Goal: Task Accomplishment & Management: Manage account settings

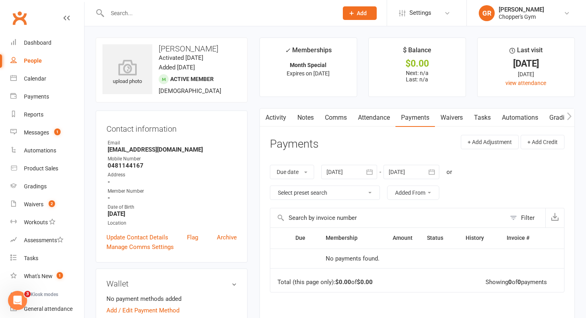
click at [451, 118] on link "Waivers" at bounding box center [451, 117] width 33 height 18
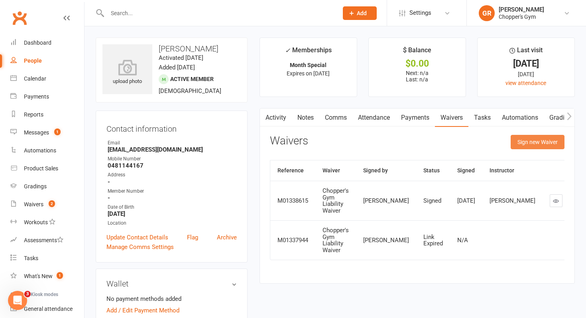
click at [521, 138] on button "Sign new Waiver" at bounding box center [538, 142] width 54 height 14
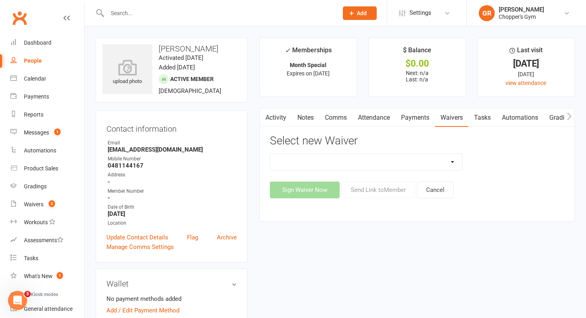
click at [348, 163] on select "12mth Up Front Membership Agreement Chopper's Gym Liability Waiver Chopper's Gy…" at bounding box center [366, 162] width 192 height 16
select select "14682"
click at [270, 154] on select "12mth Up Front Membership Agreement Chopper's Gym Liability Waiver Chopper's Gy…" at bounding box center [366, 162] width 192 height 16
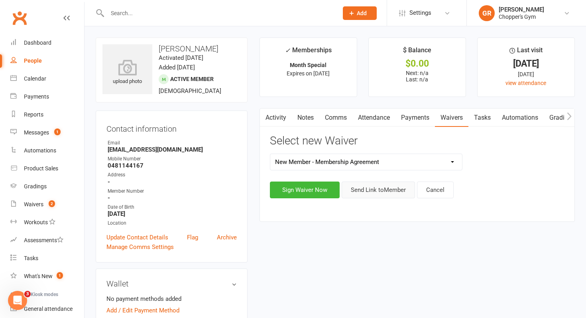
click at [362, 189] on button "Send Link to Member" at bounding box center [378, 189] width 73 height 17
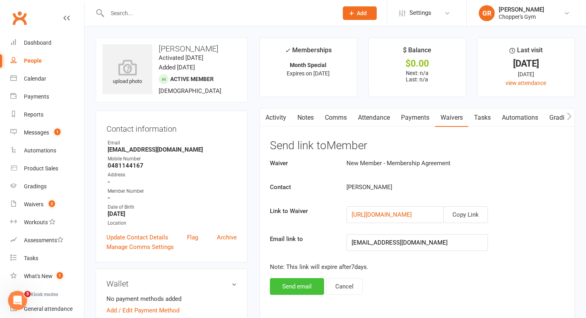
click at [297, 285] on button "Send email" at bounding box center [297, 286] width 54 height 17
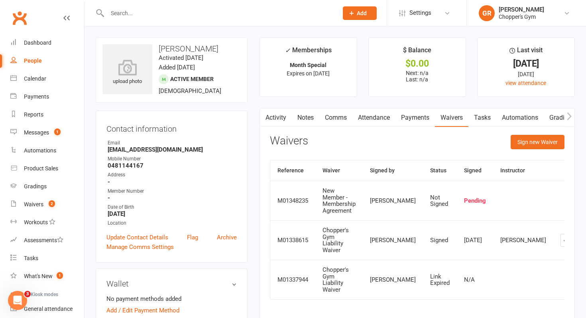
click at [412, 117] on link "Payments" at bounding box center [415, 117] width 39 height 18
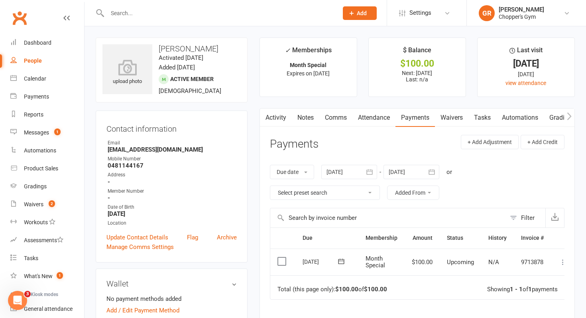
click at [280, 258] on label at bounding box center [283, 261] width 11 height 8
click at [280, 257] on input "checkbox" at bounding box center [280, 257] width 5 height 0
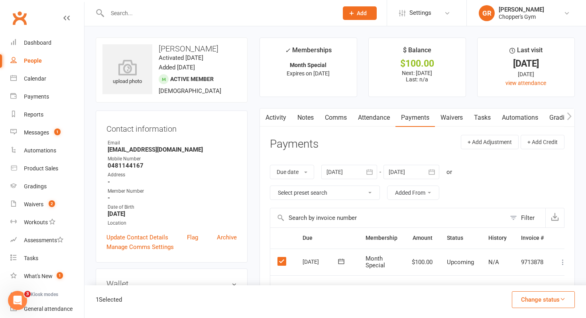
click at [533, 299] on button "Change status" at bounding box center [543, 299] width 63 height 17
click at [537, 248] on link "Paid (POS)" at bounding box center [535, 246] width 79 height 16
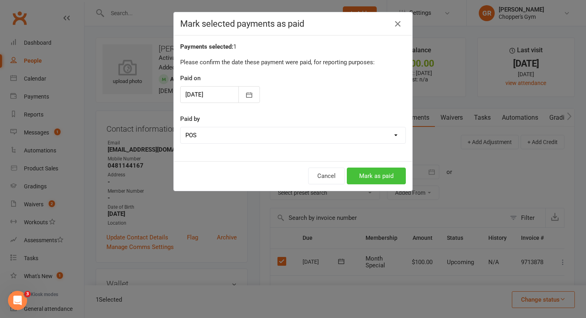
click at [372, 175] on button "Mark as paid" at bounding box center [376, 175] width 59 height 17
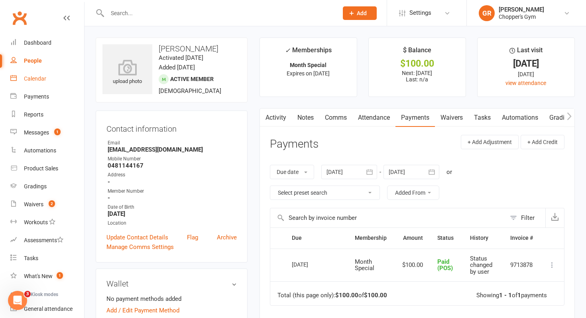
click at [38, 75] on div "Calendar" at bounding box center [35, 78] width 22 height 6
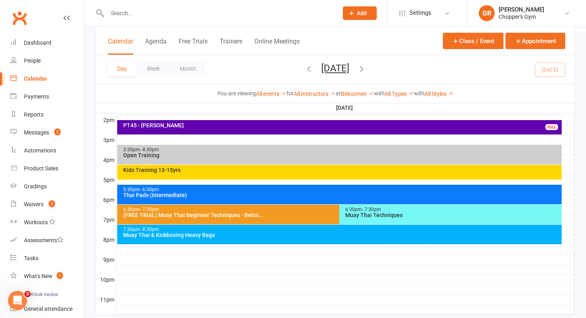
scroll to position [327, 0]
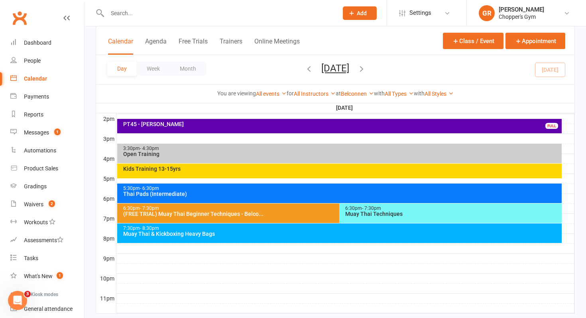
click at [242, 213] on div "(FREE TRIAL) Muay Thai Beginner Techniques - Belco..." at bounding box center [338, 214] width 430 height 6
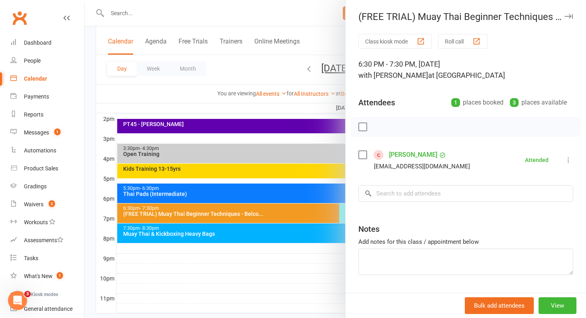
click at [242, 213] on div at bounding box center [336, 159] width 502 height 318
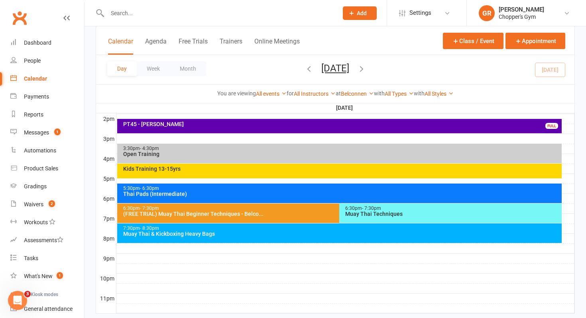
click at [403, 214] on div "Muay Thai Techniques" at bounding box center [452, 214] width 215 height 6
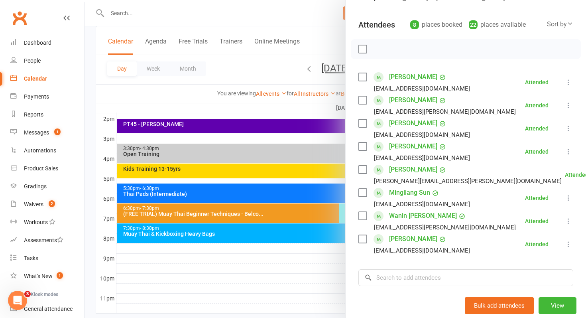
scroll to position [79, 0]
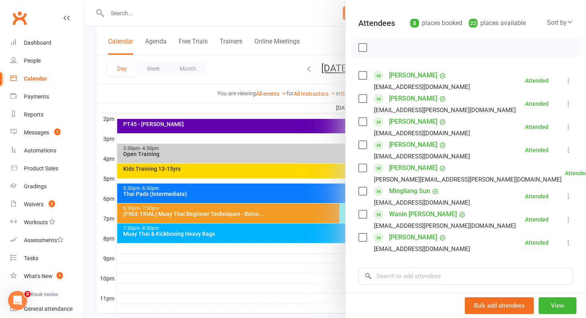
click at [309, 257] on div at bounding box center [336, 159] width 502 height 318
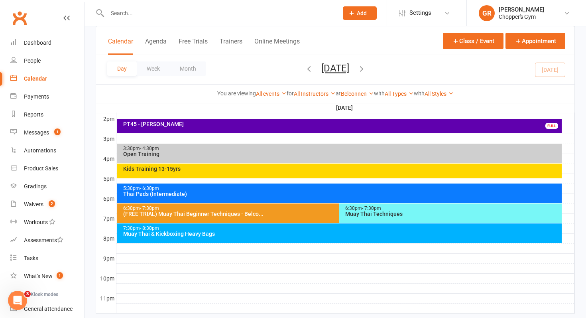
click at [299, 234] on div "Muay Thai & Kickboxing Heavy Bags" at bounding box center [342, 234] width 438 height 6
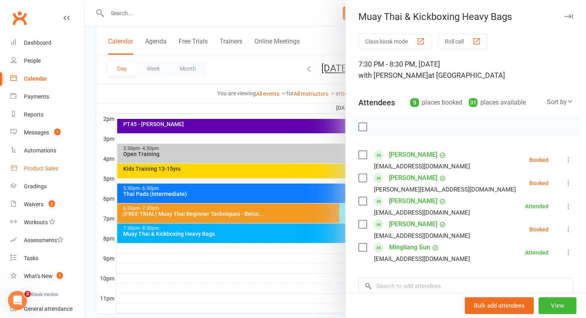
click at [45, 169] on div "Product Sales" at bounding box center [41, 168] width 34 height 6
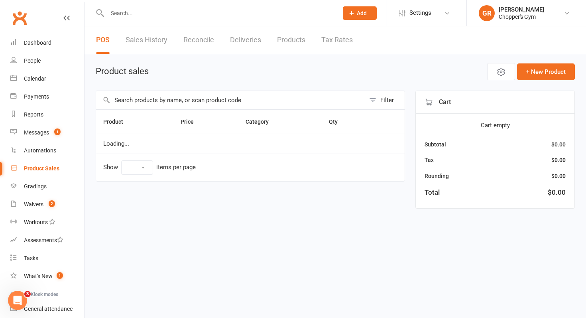
select select "100"
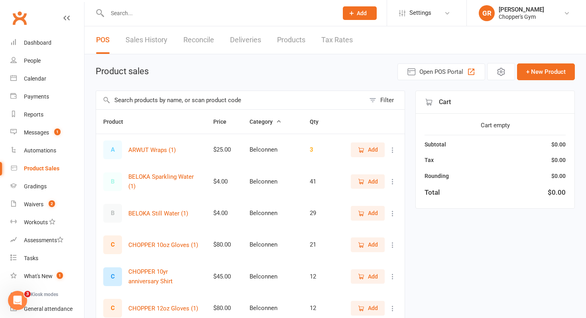
click at [364, 213] on icon "button" at bounding box center [361, 213] width 7 height 7
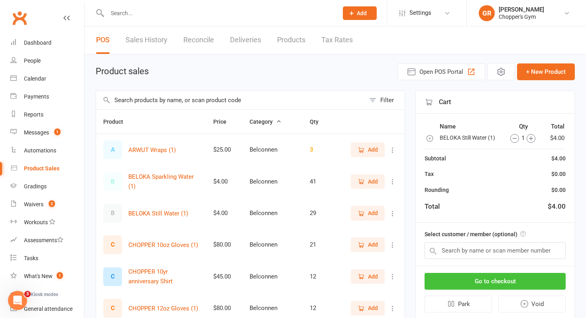
click at [458, 278] on button "Go to checkout" at bounding box center [495, 281] width 141 height 17
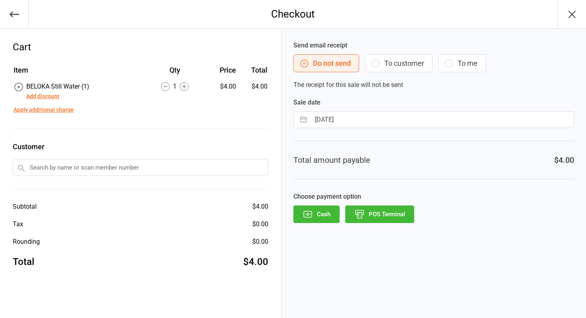
click at [159, 170] on input "text" at bounding box center [141, 167] width 256 height 17
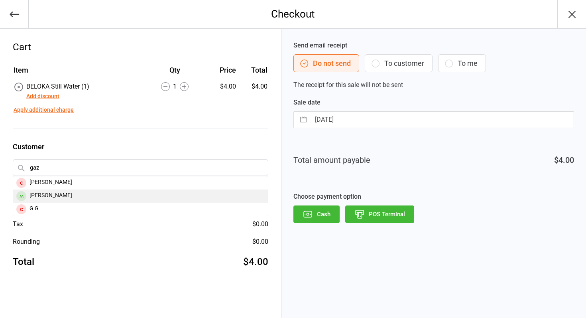
type input "gaz"
click at [106, 191] on div "Gaz Rees" at bounding box center [140, 195] width 255 height 13
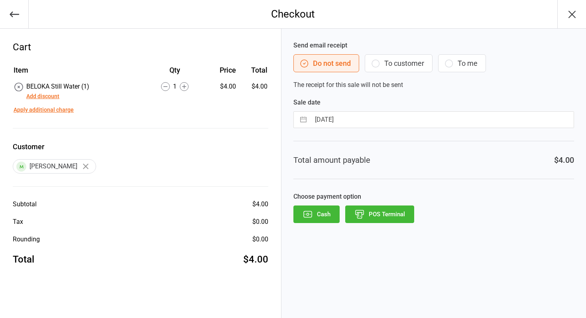
click at [44, 96] on button "Add discount" at bounding box center [42, 96] width 33 height 8
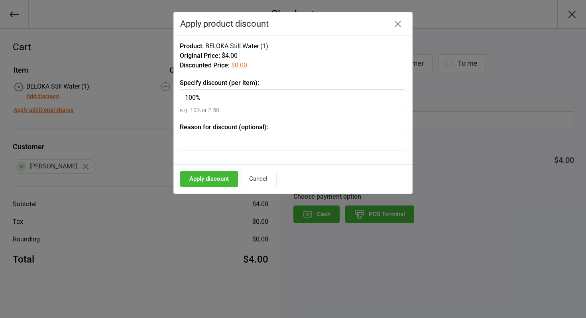
type input "100%"
click at [195, 174] on button "Apply discount" at bounding box center [209, 179] width 58 height 16
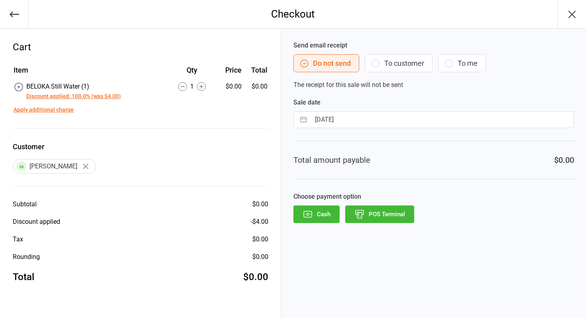
click at [361, 215] on icon "button" at bounding box center [359, 216] width 4 height 6
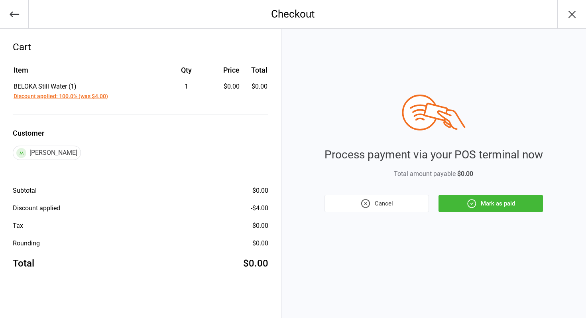
click at [496, 201] on button "Mark as paid" at bounding box center [491, 204] width 104 height 18
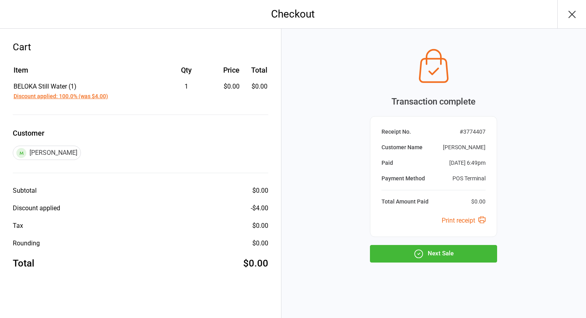
click at [433, 252] on button "Next Sale" at bounding box center [433, 254] width 127 height 18
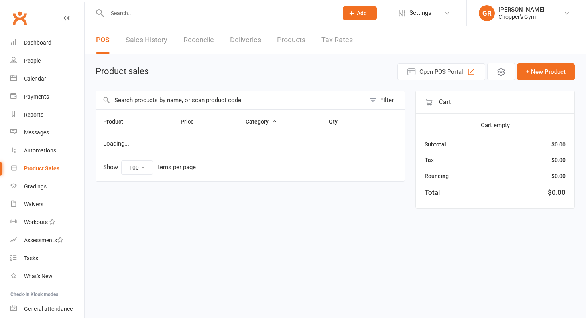
select select "100"
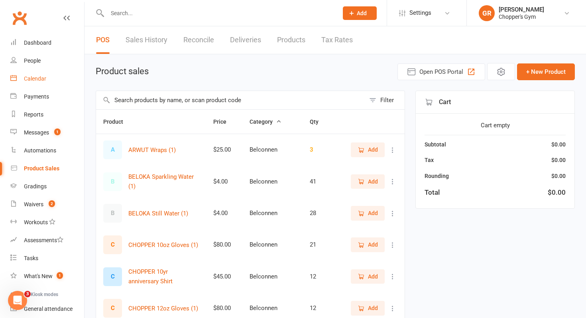
click at [41, 79] on div "Calendar" at bounding box center [35, 78] width 22 height 6
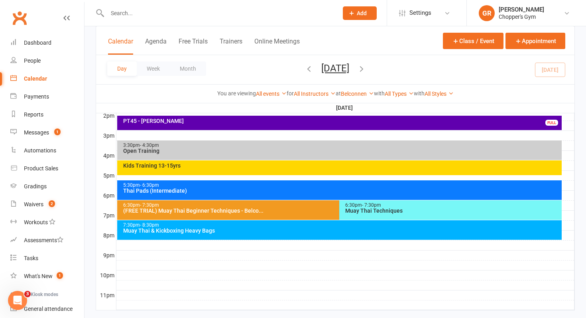
scroll to position [333, 0]
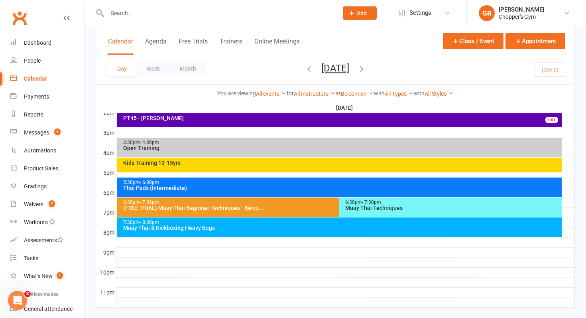
click at [272, 188] on div "Thai Pads (Intermediate)" at bounding box center [342, 188] width 438 height 6
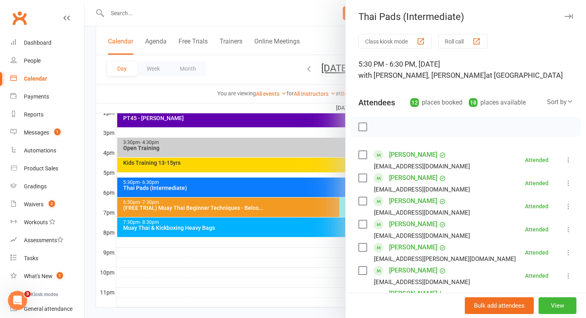
click at [231, 247] on div at bounding box center [336, 159] width 502 height 318
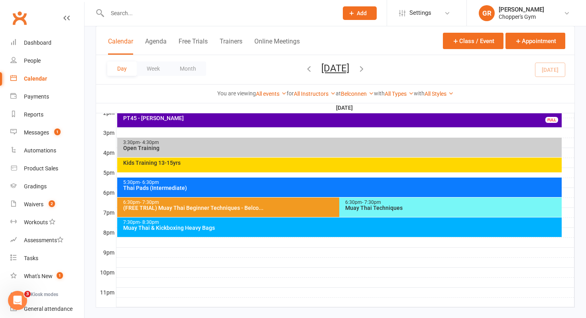
click at [246, 206] on div "(FREE TRIAL) Muay Thai Beginner Techniques - Belco..." at bounding box center [338, 208] width 430 height 6
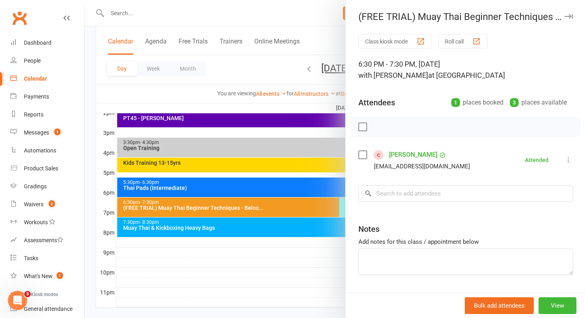
click at [246, 206] on div at bounding box center [336, 159] width 502 height 318
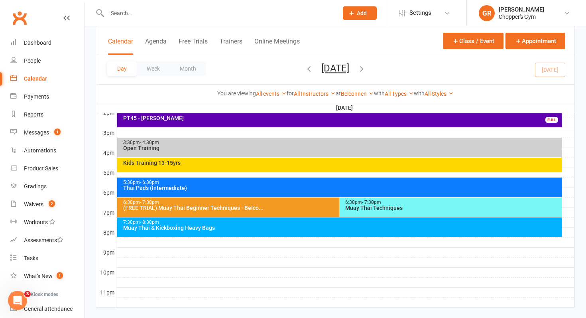
click at [402, 202] on div "6:30pm - 7:30pm" at bounding box center [452, 202] width 215 height 5
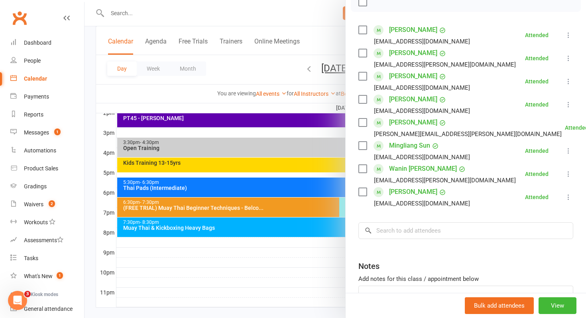
scroll to position [129, 0]
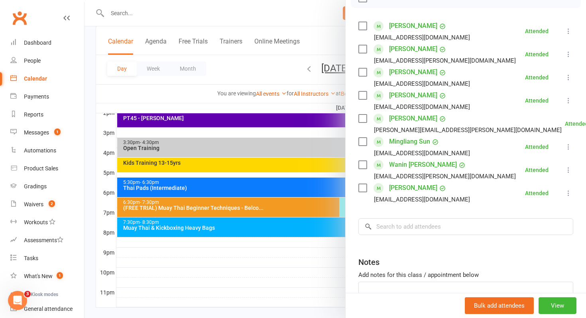
click at [280, 277] on div at bounding box center [336, 159] width 502 height 318
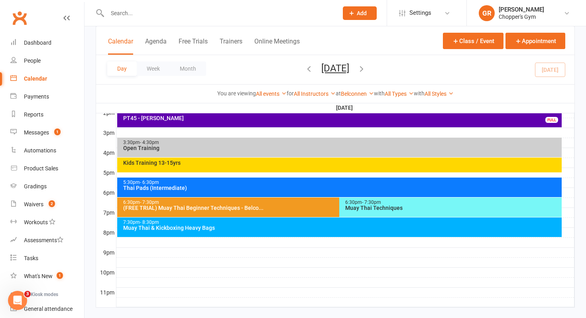
click at [256, 227] on div "Muay Thai & Kickboxing Heavy Bags" at bounding box center [342, 228] width 438 height 6
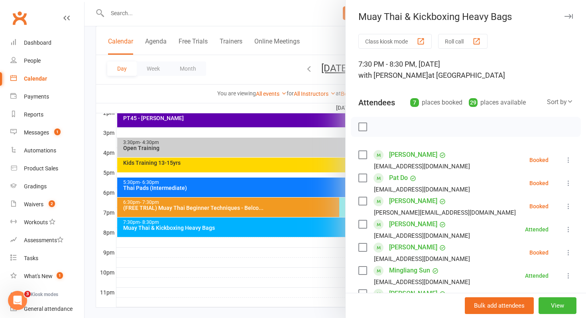
click at [193, 205] on div at bounding box center [336, 159] width 502 height 318
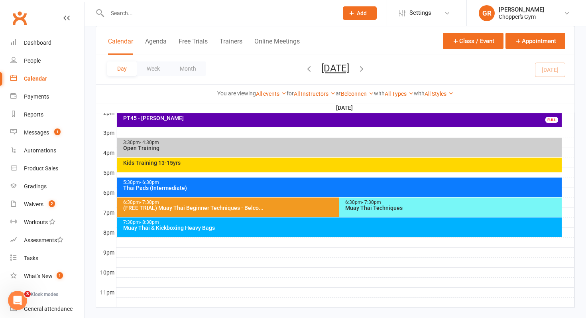
click at [384, 205] on div "Muay Thai Techniques" at bounding box center [452, 208] width 215 height 6
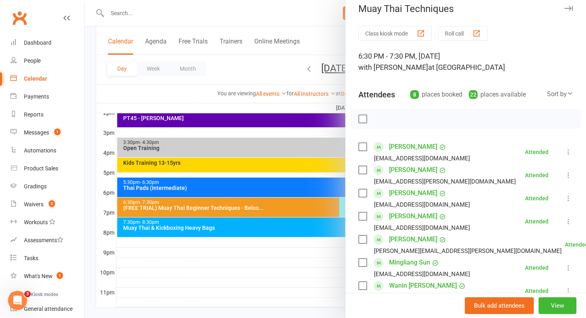
scroll to position [0, 0]
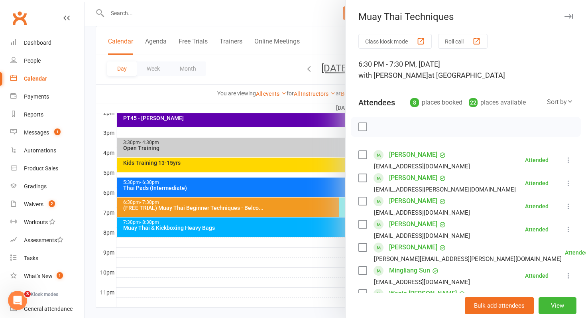
click at [260, 266] on div at bounding box center [336, 159] width 502 height 318
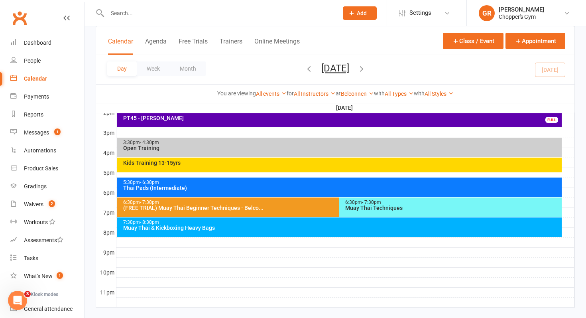
click at [279, 230] on div "Muay Thai & Kickboxing Heavy Bags" at bounding box center [342, 228] width 438 height 6
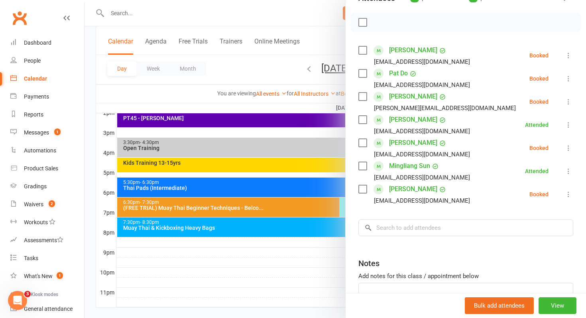
scroll to position [105, 0]
click at [245, 226] on div at bounding box center [336, 159] width 502 height 318
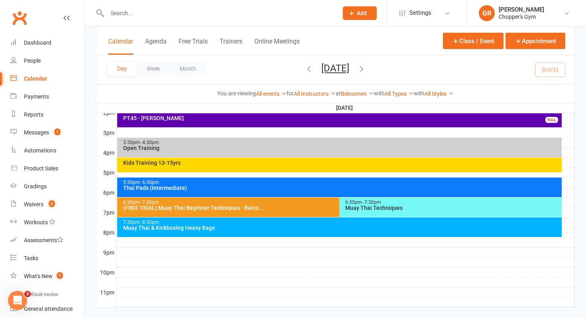
click at [245, 226] on div "Muay Thai & Kickboxing Heavy Bags" at bounding box center [342, 228] width 438 height 6
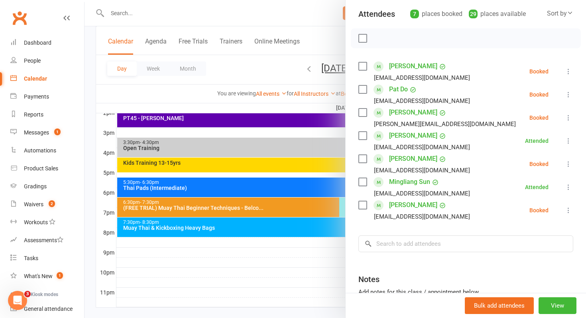
scroll to position [91, 0]
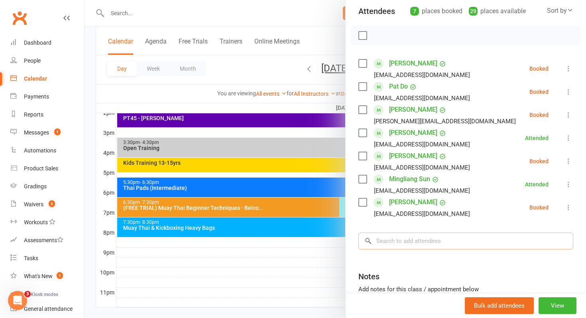
click at [393, 240] on input "search" at bounding box center [465, 240] width 215 height 17
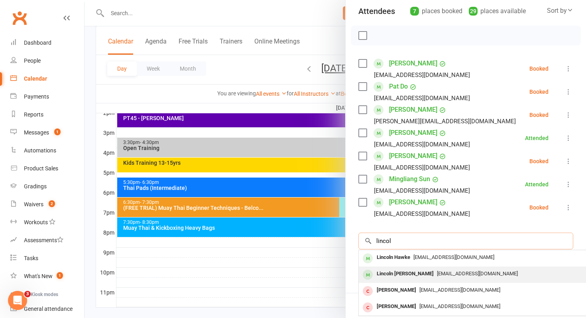
type input "lincol"
click at [385, 272] on div "Lincoln Uren" at bounding box center [405, 274] width 63 height 12
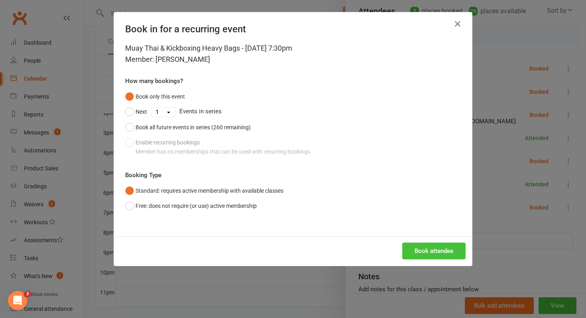
click at [433, 248] on button "Book attendee" at bounding box center [433, 250] width 63 height 17
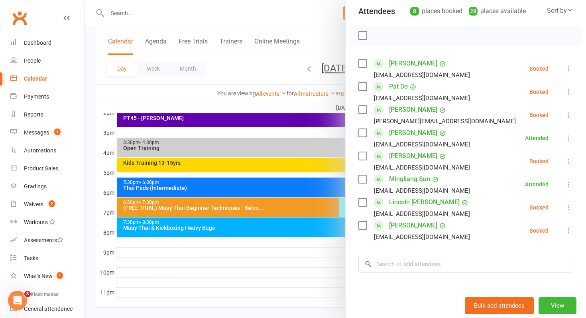
click at [569, 93] on icon at bounding box center [569, 92] width 8 height 8
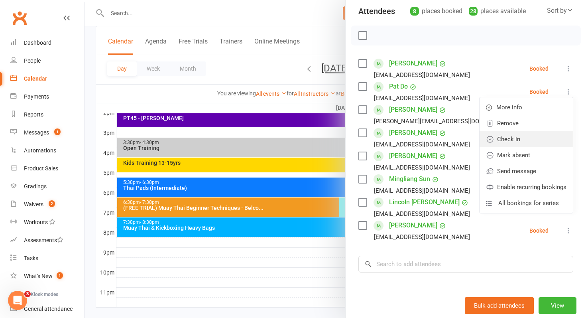
click at [513, 133] on link "Check in" at bounding box center [526, 139] width 93 height 16
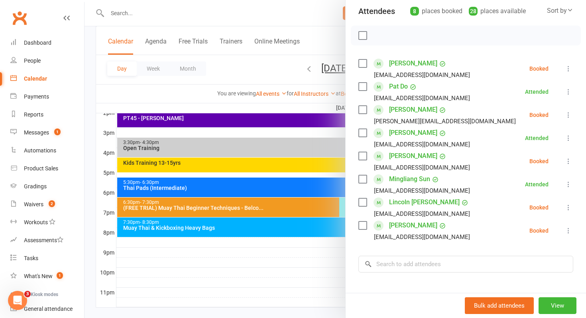
click at [569, 208] on icon at bounding box center [569, 207] width 8 height 8
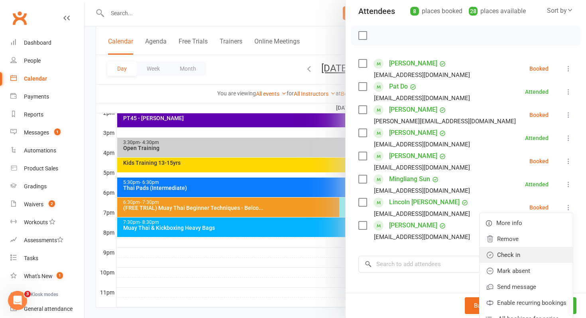
click at [525, 250] on link "Check in" at bounding box center [526, 255] width 93 height 16
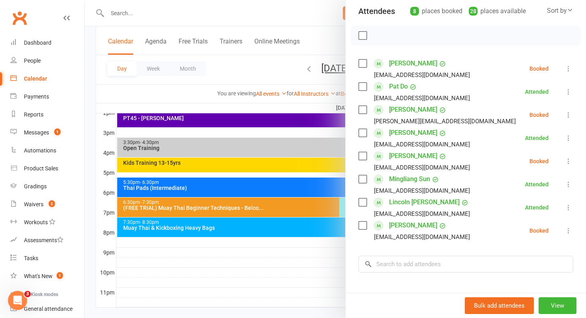
click at [289, 253] on div at bounding box center [336, 159] width 502 height 318
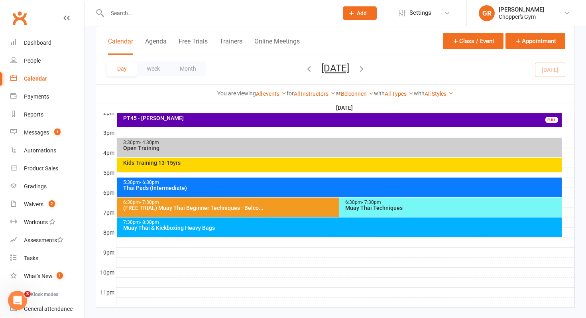
click at [333, 227] on div "Muay Thai & Kickboxing Heavy Bags" at bounding box center [342, 228] width 438 height 6
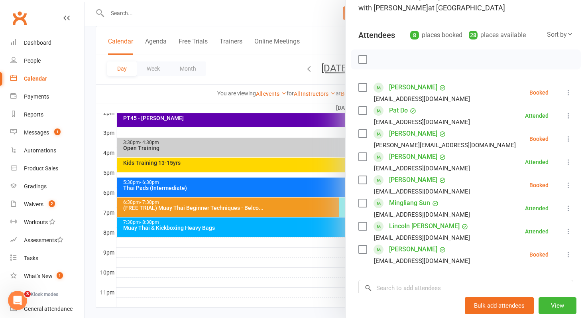
scroll to position [73, 0]
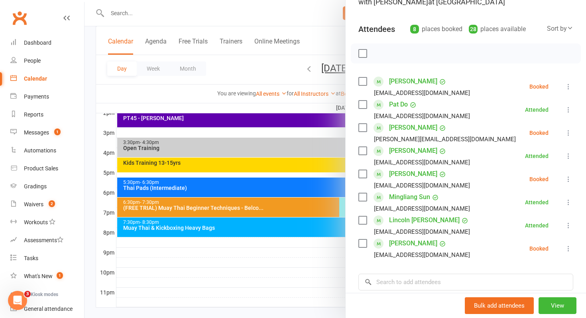
click at [234, 268] on div at bounding box center [336, 159] width 502 height 318
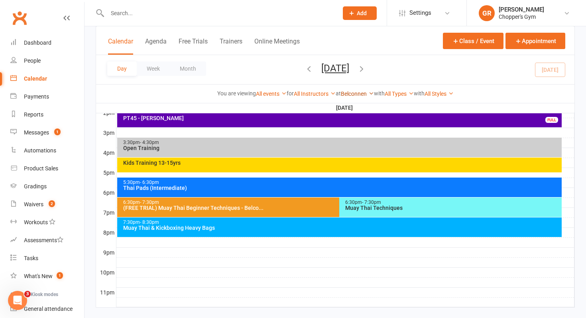
click at [370, 92] on icon at bounding box center [371, 94] width 6 height 6
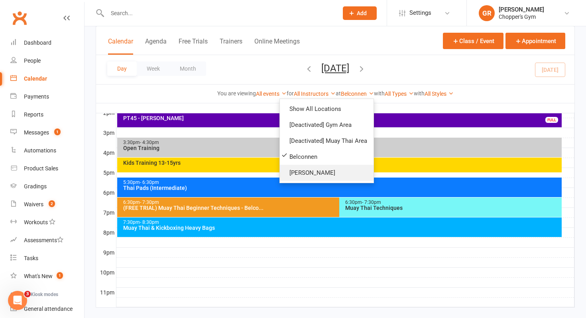
click at [315, 173] on link "[PERSON_NAME]" at bounding box center [327, 173] width 94 height 16
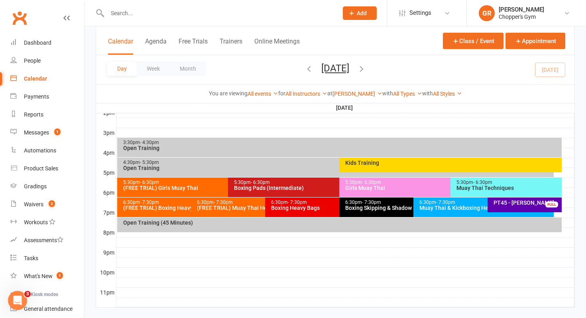
click at [426, 205] on div "Muay Thai & Kickboxing Heavy Bags" at bounding box center [485, 208] width 133 height 6
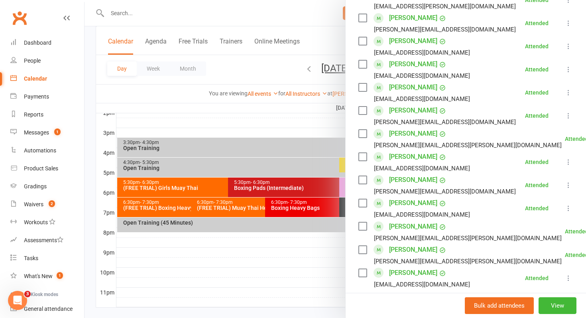
scroll to position [312, 0]
click at [272, 239] on div at bounding box center [336, 159] width 502 height 318
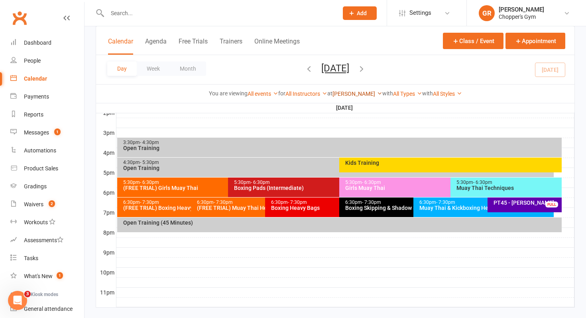
click at [377, 93] on icon at bounding box center [380, 94] width 6 height 6
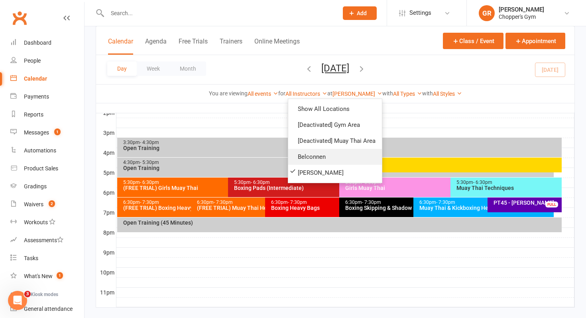
click at [341, 156] on link "Belconnen" at bounding box center [335, 157] width 94 height 16
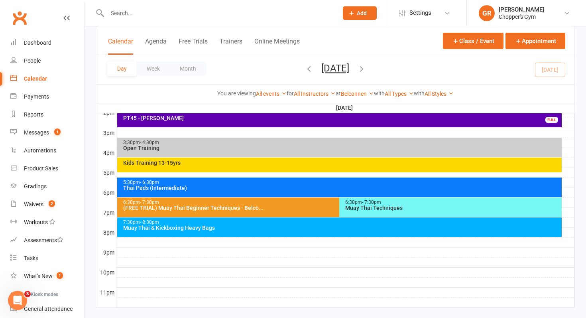
scroll to position [346, 0]
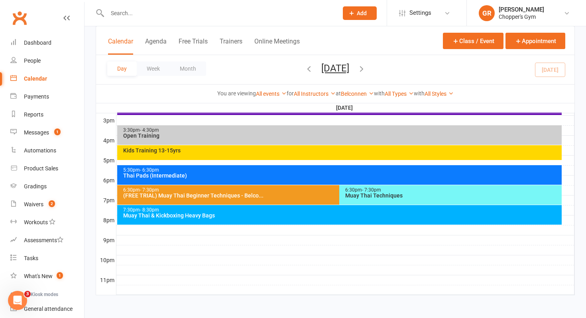
click at [275, 221] on div "7:30pm - 8:30pm Muay Thai & Kickboxing Heavy Bags" at bounding box center [339, 215] width 445 height 20
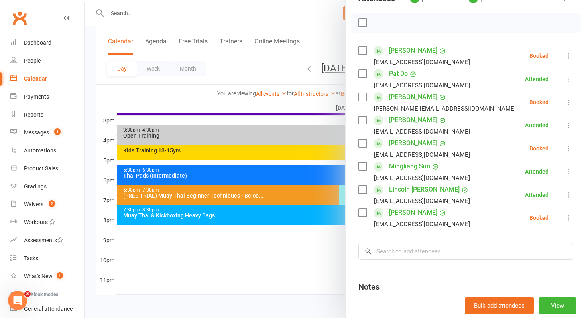
scroll to position [102, 0]
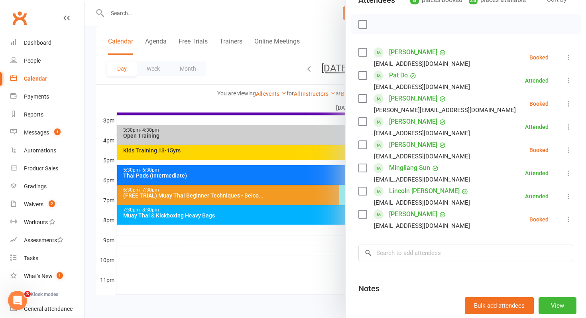
click at [567, 147] on icon at bounding box center [569, 150] width 8 height 8
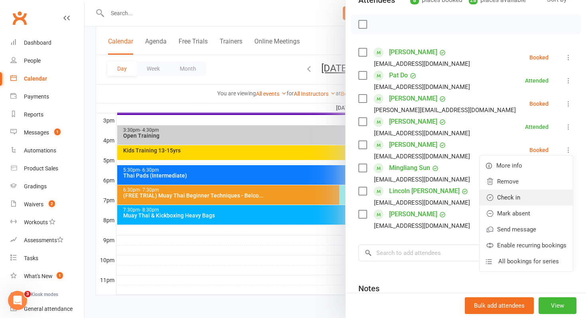
click at [529, 195] on link "Check in" at bounding box center [526, 197] width 93 height 16
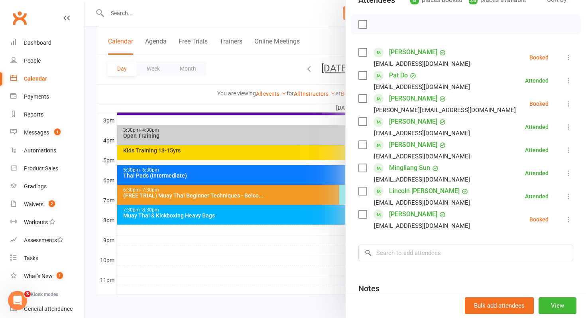
click at [568, 102] on icon at bounding box center [569, 104] width 8 height 8
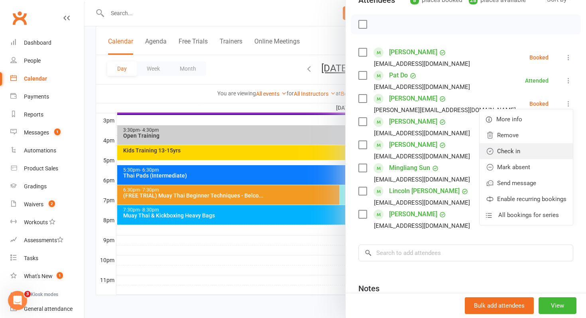
click at [529, 149] on link "Check in" at bounding box center [526, 151] width 93 height 16
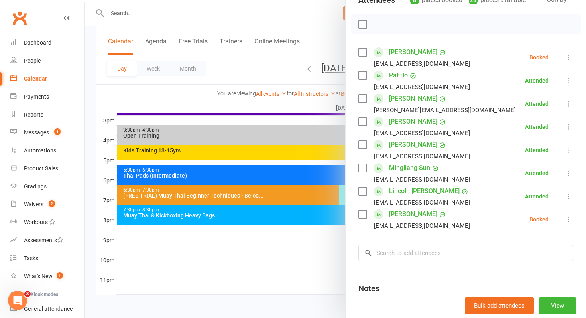
click at [398, 214] on link "Luke van den Hoek" at bounding box center [413, 214] width 48 height 13
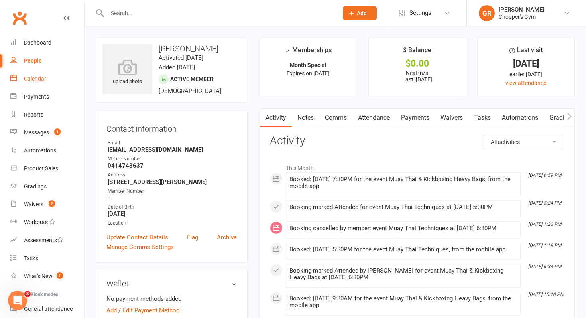
click at [38, 81] on div "Calendar" at bounding box center [35, 78] width 22 height 6
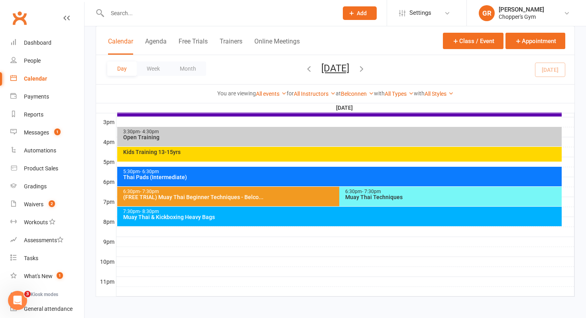
scroll to position [346, 0]
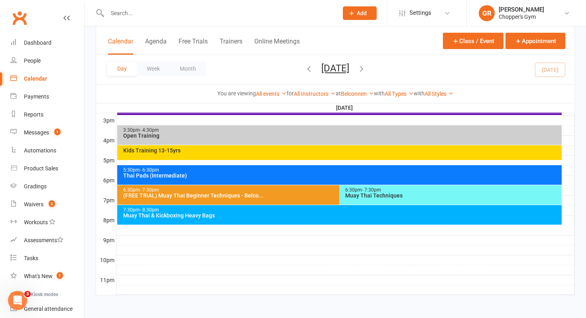
click at [220, 214] on div "Muay Thai & Kickboxing Heavy Bags" at bounding box center [342, 216] width 438 height 6
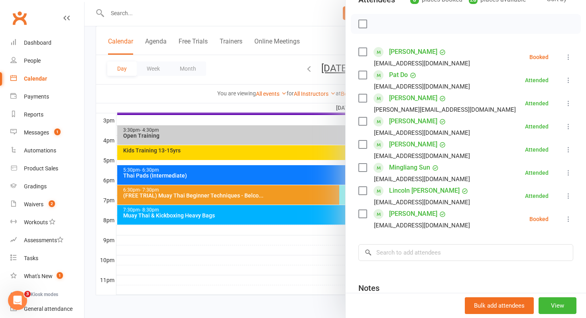
scroll to position [106, 0]
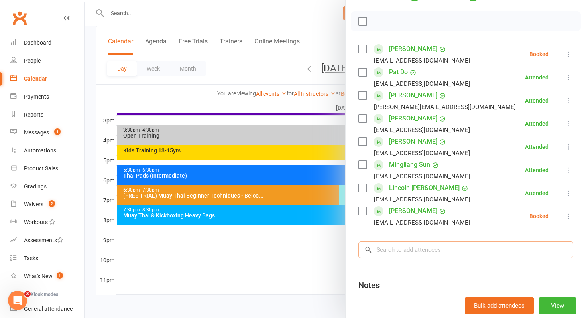
click at [419, 249] on input "search" at bounding box center [465, 249] width 215 height 17
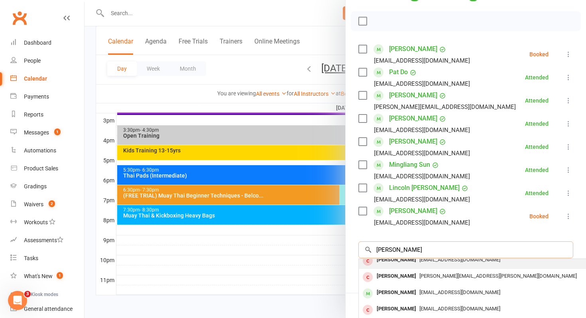
scroll to position [22, 0]
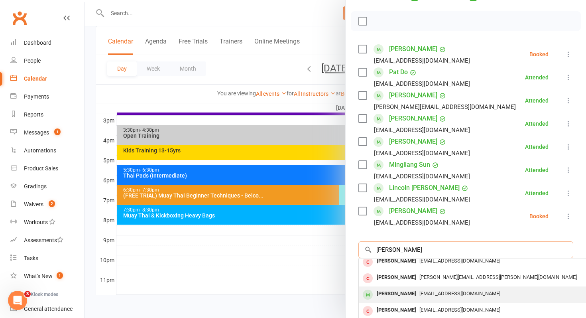
type input "elliot"
click at [404, 291] on div "Elliott Randall" at bounding box center [397, 294] width 46 height 12
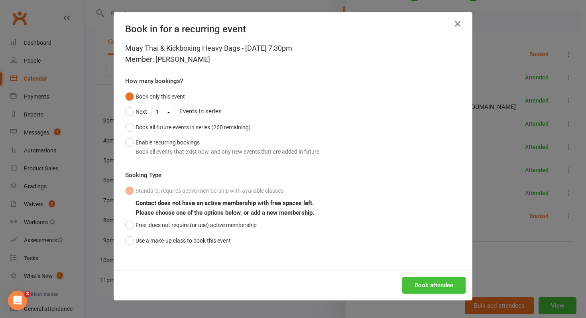
click at [415, 285] on button "Book attendee" at bounding box center [433, 285] width 63 height 17
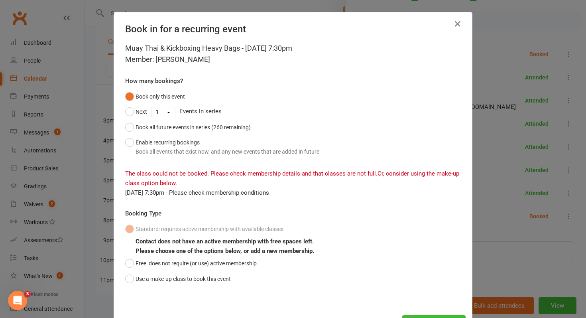
click at [482, 272] on div "Book in for a recurring event Muay Thai & Kickboxing Heavy Bags - Sep 10, 2025 …" at bounding box center [293, 159] width 586 height 318
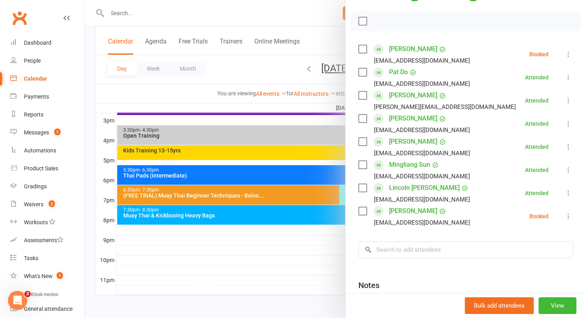
click at [31, 77] on div "Calendar" at bounding box center [35, 78] width 23 height 6
click at [185, 238] on div at bounding box center [336, 159] width 502 height 318
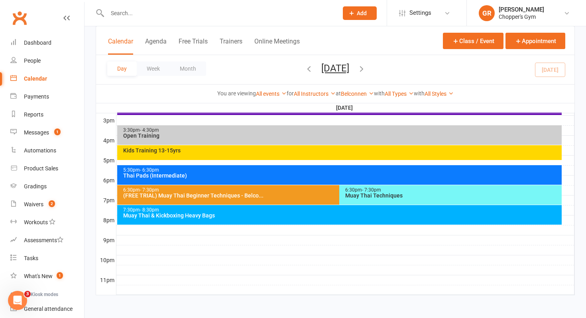
drag, startPoint x: 144, startPoint y: 203, endPoint x: 140, endPoint y: 192, distance: 12.5
click at [140, 193] on div "PT45 - Charlotte Ransom FULL 3:30pm - 4:30pm Open Training Kids Training 13-15y…" at bounding box center [335, 55] width 478 height 478
click at [119, 11] on input "text" at bounding box center [219, 13] width 228 height 11
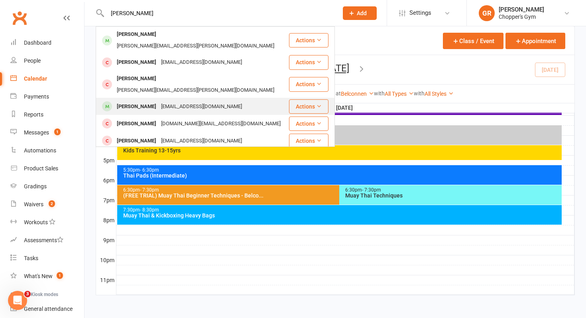
type input "elliot"
click at [123, 101] on div "Elliott Randall" at bounding box center [136, 107] width 44 height 12
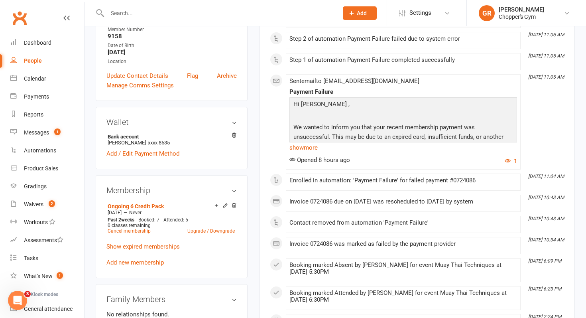
scroll to position [162, 0]
drag, startPoint x: 121, startPoint y: 175, endPoint x: 121, endPoint y: 169, distance: 6.0
click at [121, 169] on aside "upload photo Elliott Randall Activated 17 February, 2025 Added 5 February, 2025…" at bounding box center [172, 267] width 152 height 784
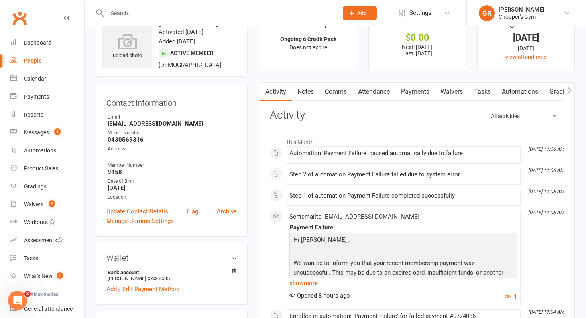
scroll to position [0, 0]
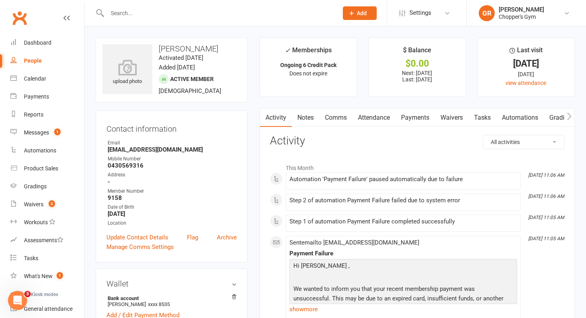
click at [409, 118] on link "Payments" at bounding box center [415, 117] width 39 height 18
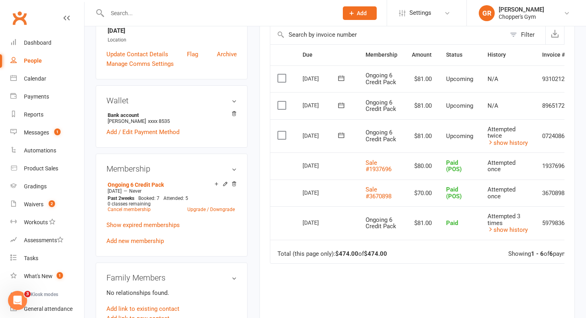
scroll to position [185, 0]
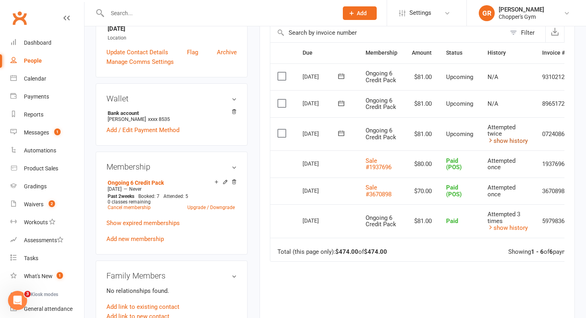
click at [500, 140] on link "show history" at bounding box center [508, 140] width 40 height 7
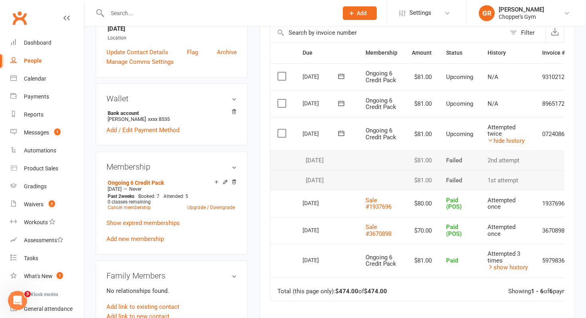
click at [512, 150] on tbody "Select this 11 Sep 2025 Elliott Randall Ongoing 6 Credit Pack $81.00 Upcoming A…" at bounding box center [433, 153] width 326 height 73
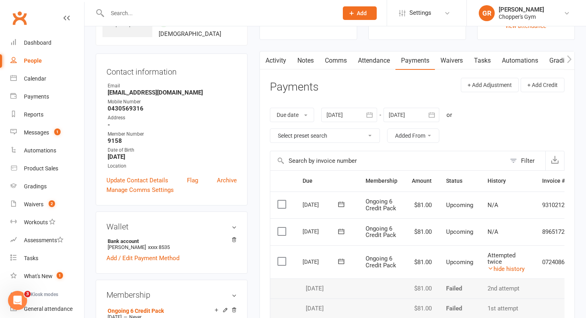
scroll to position [0, 0]
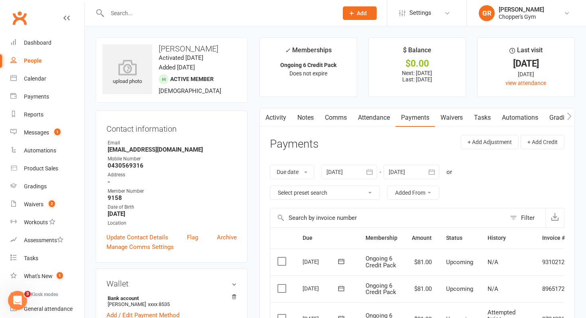
click at [377, 117] on link "Attendance" at bounding box center [373, 117] width 43 height 18
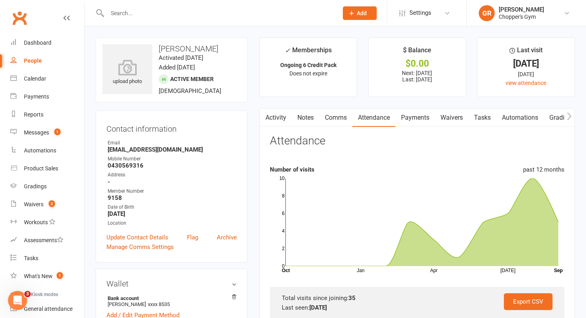
click at [419, 119] on link "Payments" at bounding box center [415, 117] width 39 height 18
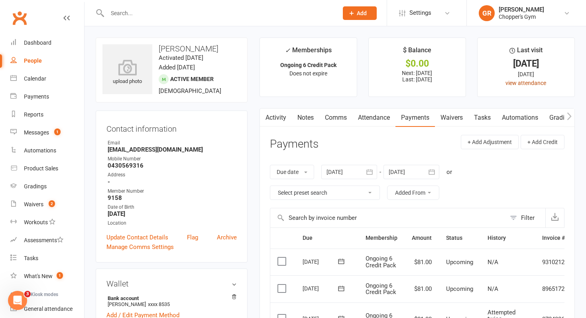
click at [514, 82] on link "view attendance" at bounding box center [526, 83] width 41 height 6
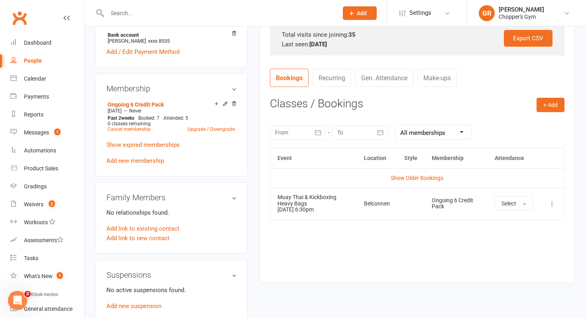
scroll to position [266, 0]
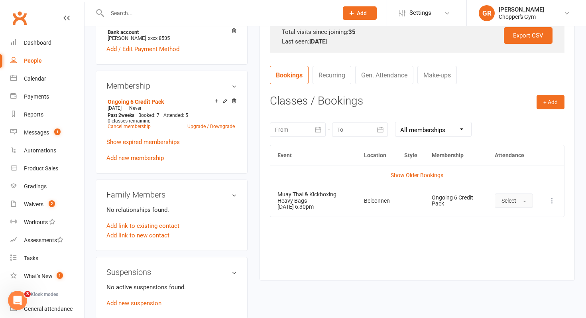
click at [524, 202] on button "Select" at bounding box center [514, 200] width 38 height 14
click at [552, 201] on icon at bounding box center [552, 201] width 8 height 8
click at [412, 202] on td at bounding box center [411, 200] width 28 height 31
click at [299, 202] on div "Muay Thai & Kickboxing Heavy Bags" at bounding box center [314, 197] width 72 height 12
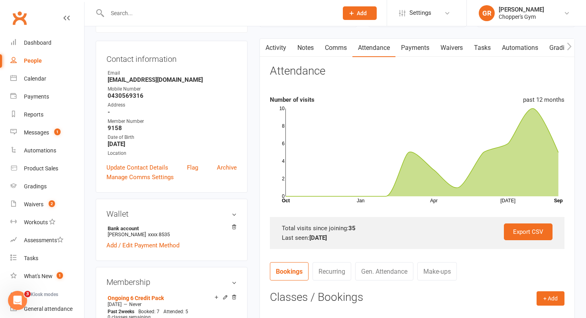
scroll to position [0, 0]
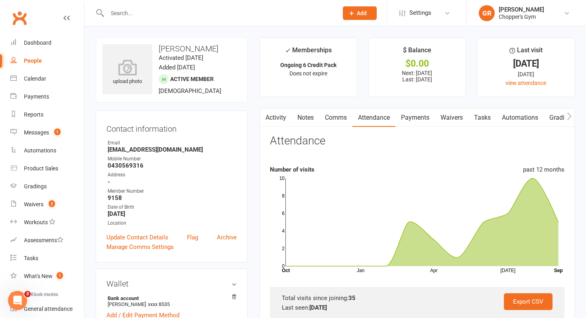
click at [381, 116] on link "Attendance" at bounding box center [373, 117] width 43 height 18
click at [518, 81] on link "view attendance" at bounding box center [526, 83] width 41 height 6
click at [278, 116] on link "Activity" at bounding box center [276, 117] width 32 height 18
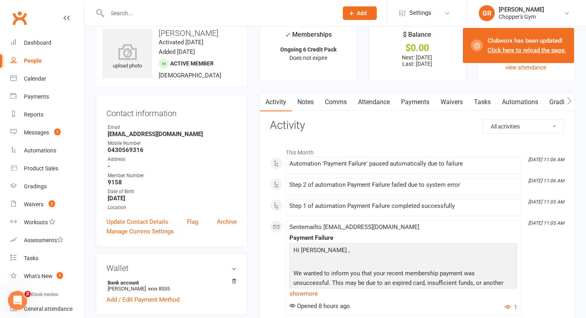
scroll to position [15, 0]
click at [414, 104] on link "Payments" at bounding box center [415, 102] width 39 height 18
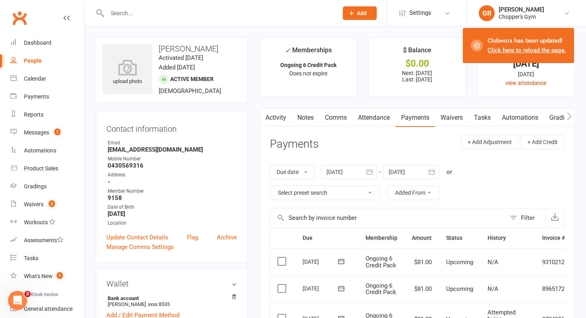
click at [530, 82] on link "view attendance" at bounding box center [526, 83] width 41 height 6
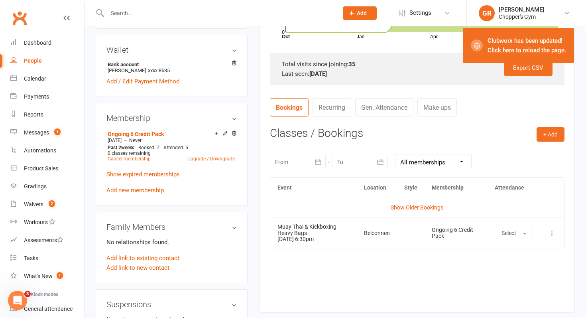
scroll to position [236, 0]
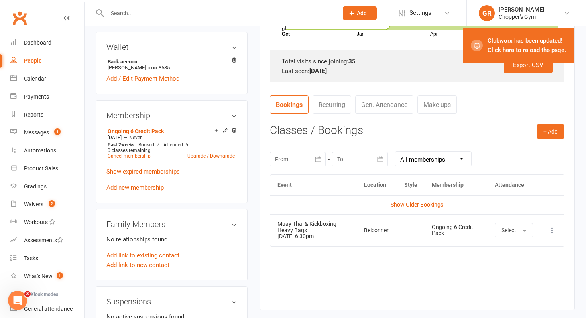
click at [380, 160] on icon "button" at bounding box center [380, 159] width 8 height 8
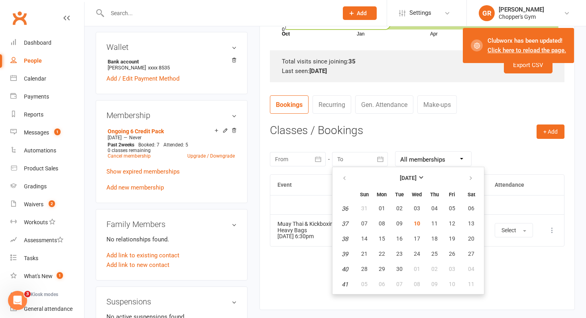
click at [319, 159] on icon "button" at bounding box center [318, 159] width 8 height 8
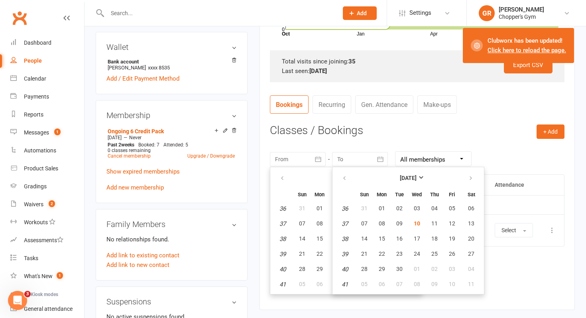
click at [317, 160] on icon "button" at bounding box center [318, 159] width 8 height 8
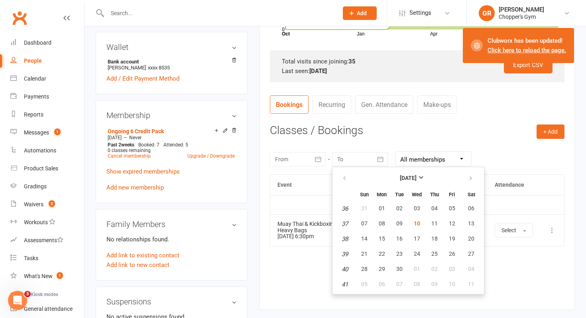
click at [380, 156] on icon "button" at bounding box center [380, 159] width 8 height 8
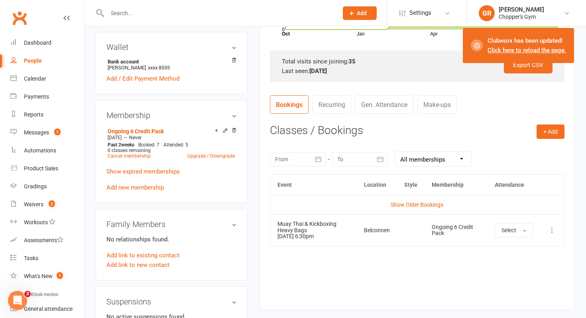
click at [315, 158] on icon "button" at bounding box center [318, 159] width 8 height 8
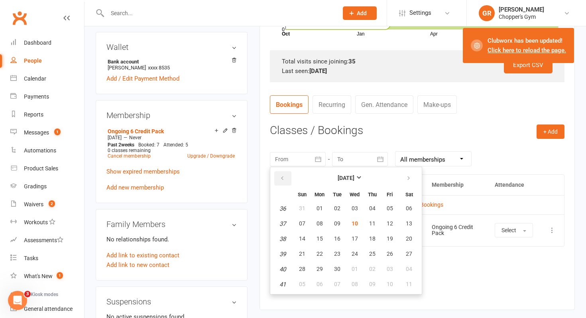
click at [287, 178] on button "button" at bounding box center [282, 178] width 17 height 14
click at [302, 268] on span "24" at bounding box center [302, 269] width 6 height 6
type input "24 Aug 2025"
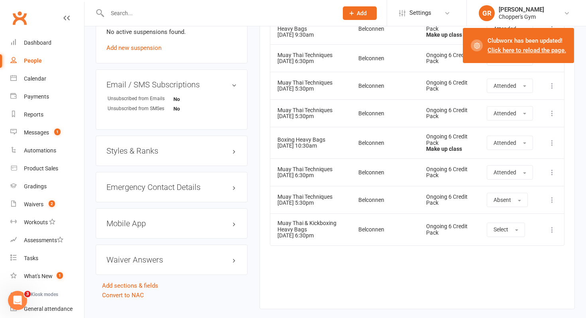
scroll to position [522, 0]
click at [518, 200] on span "button" at bounding box center [519, 200] width 3 height 2
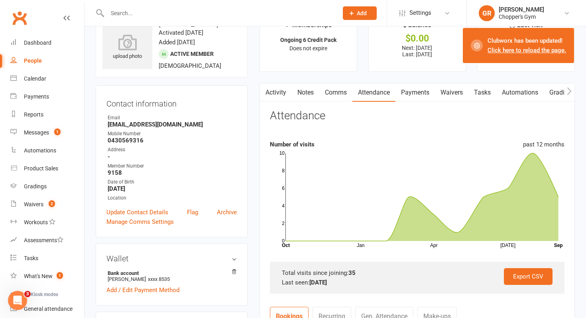
scroll to position [0, 0]
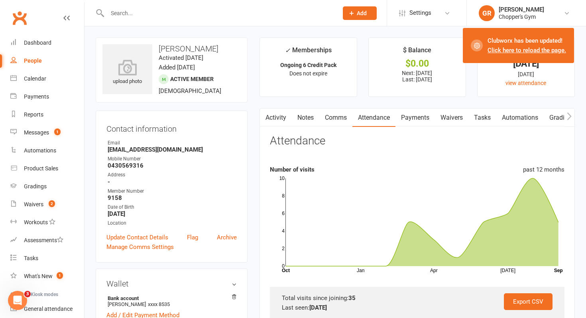
click at [416, 117] on link "Payments" at bounding box center [415, 117] width 39 height 18
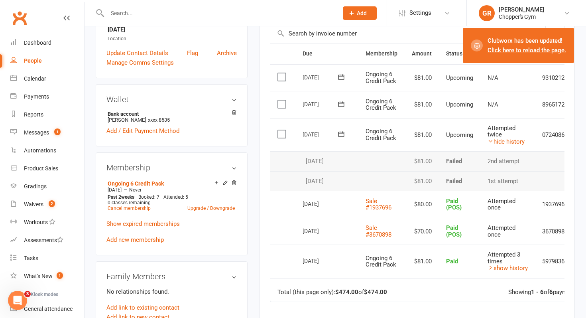
scroll to position [186, 0]
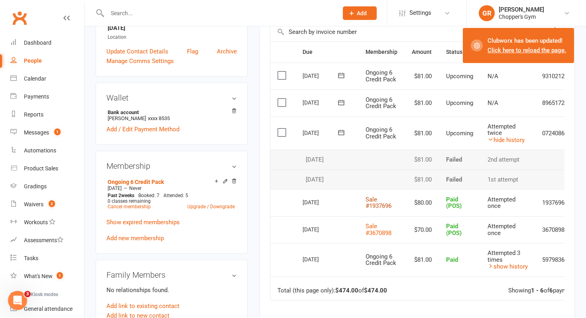
click at [374, 199] on link "Sale #1937696" at bounding box center [379, 203] width 26 height 14
click at [375, 232] on link "Sale #3670898" at bounding box center [379, 229] width 26 height 14
click at [500, 267] on link "show history" at bounding box center [508, 266] width 40 height 7
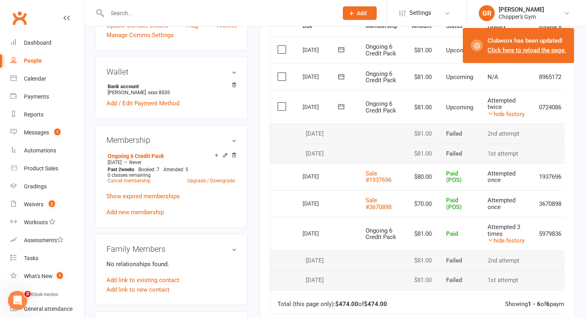
scroll to position [214, 0]
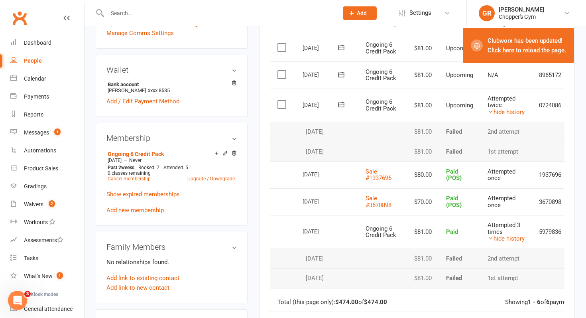
click at [281, 102] on label at bounding box center [283, 104] width 11 height 8
click at [281, 100] on input "checkbox" at bounding box center [280, 100] width 5 height 0
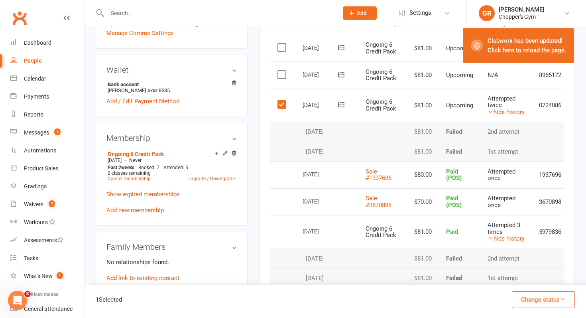
click at [281, 102] on label at bounding box center [283, 104] width 11 height 8
click at [281, 100] on input "checkbox" at bounding box center [280, 100] width 5 height 0
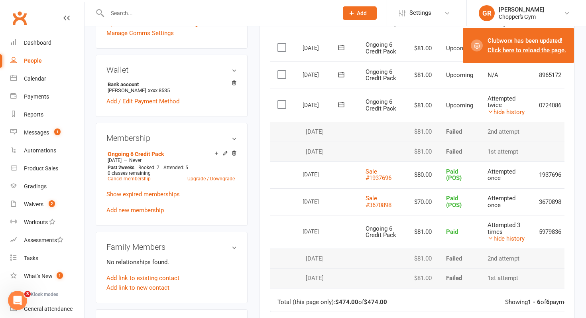
click at [281, 102] on label at bounding box center [283, 104] width 11 height 8
click at [281, 100] on input "checkbox" at bounding box center [280, 100] width 5 height 0
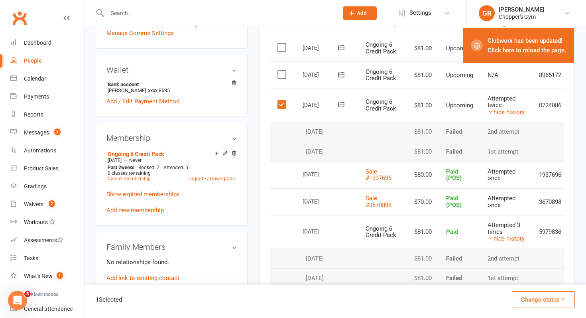
click at [282, 105] on label at bounding box center [283, 104] width 11 height 8
click at [282, 100] on input "checkbox" at bounding box center [280, 100] width 5 height 0
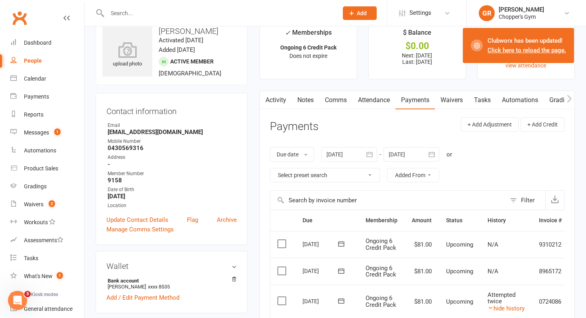
scroll to position [26, 0]
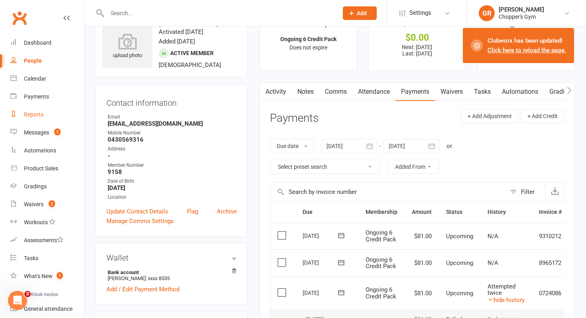
click at [32, 115] on div "Reports" at bounding box center [34, 114] width 20 height 6
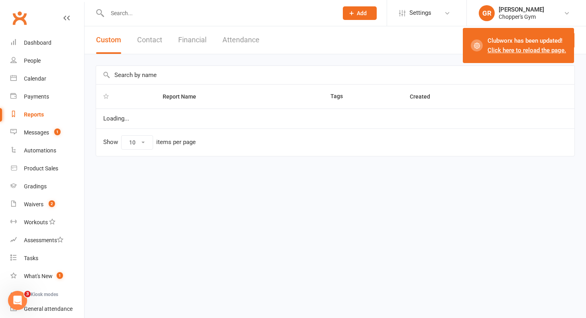
select select "100"
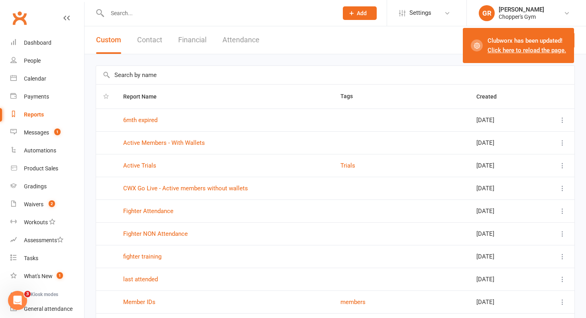
click at [193, 39] on button "Financial" at bounding box center [192, 40] width 28 height 28
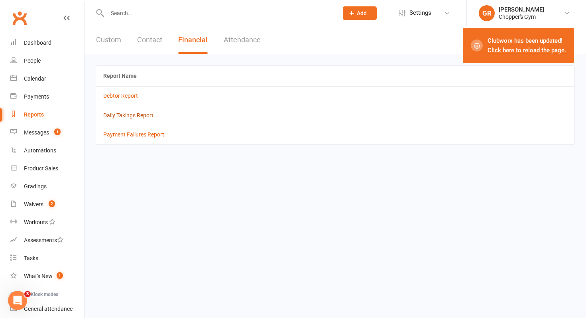
click at [138, 112] on link "Daily Takings Report" at bounding box center [128, 115] width 50 height 6
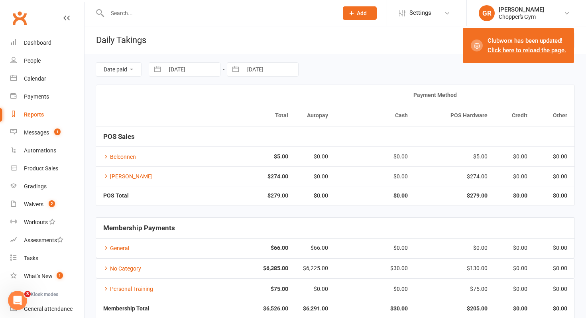
scroll to position [44, 0]
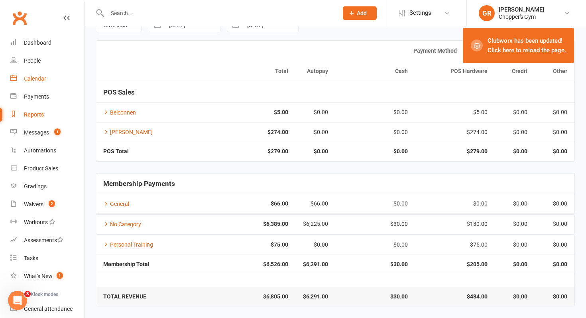
click at [33, 79] on div "Calendar" at bounding box center [35, 78] width 22 height 6
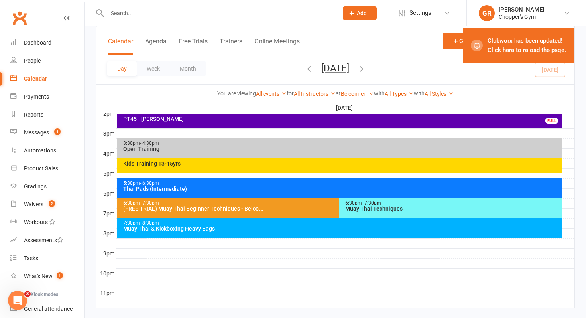
scroll to position [346, 0]
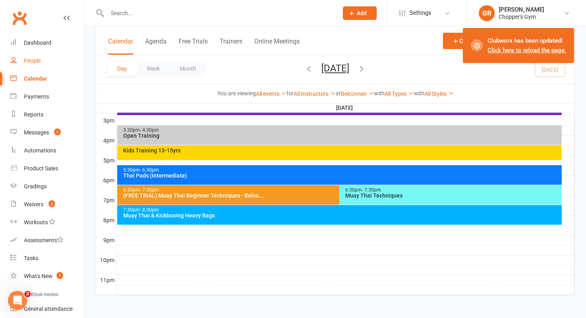
click at [35, 58] on div "People" at bounding box center [32, 60] width 17 height 6
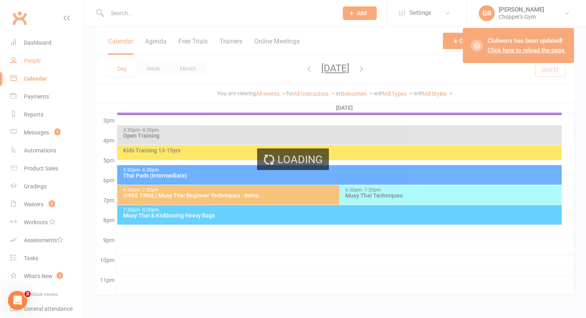
select select "100"
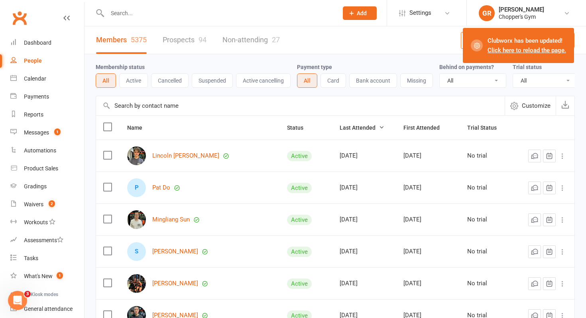
click at [140, 19] on div at bounding box center [214, 13] width 237 height 26
click at [134, 12] on input "text" at bounding box center [219, 13] width 228 height 11
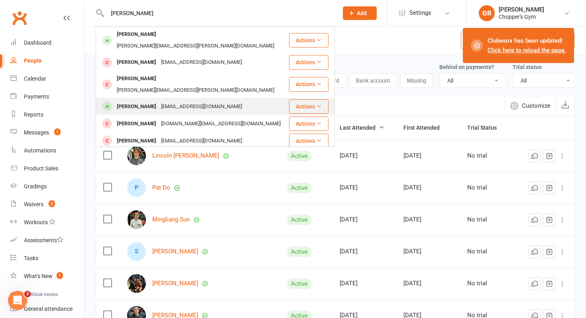
type input "elliot"
click at [142, 101] on div "Elliott Randall" at bounding box center [136, 107] width 44 height 12
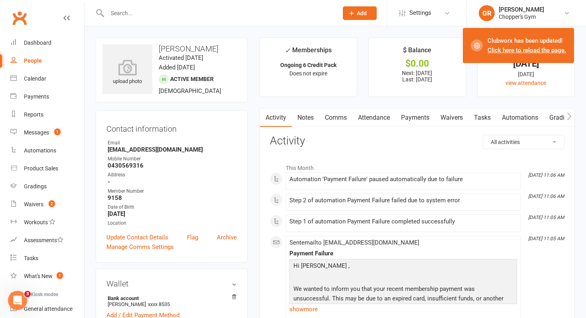
click at [417, 116] on link "Payments" at bounding box center [415, 117] width 39 height 18
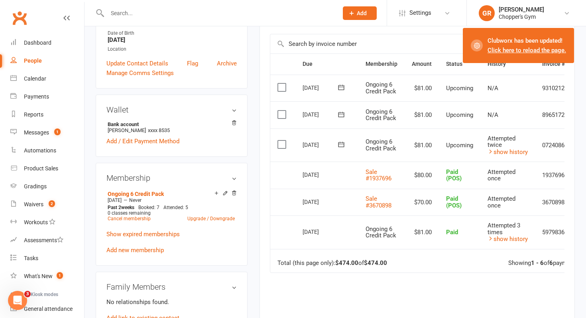
scroll to position [176, 0]
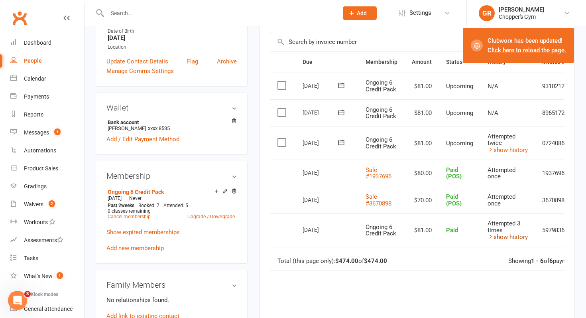
click at [501, 236] on link "show history" at bounding box center [508, 236] width 40 height 7
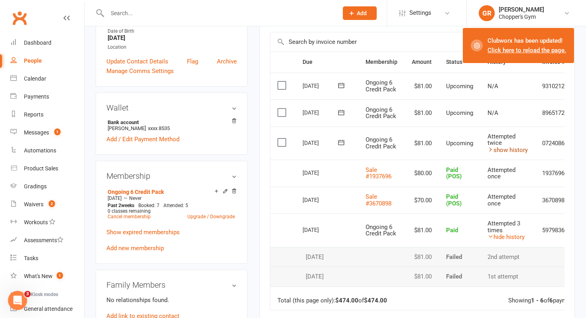
click at [511, 148] on link "show history" at bounding box center [508, 149] width 40 height 7
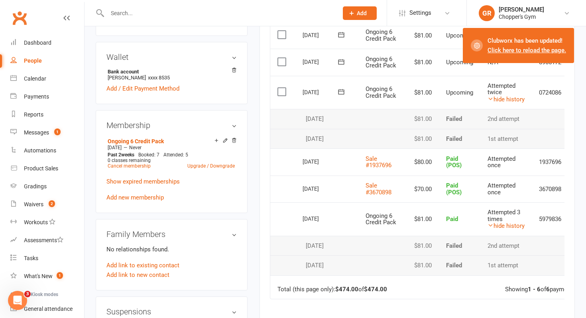
scroll to position [232, 0]
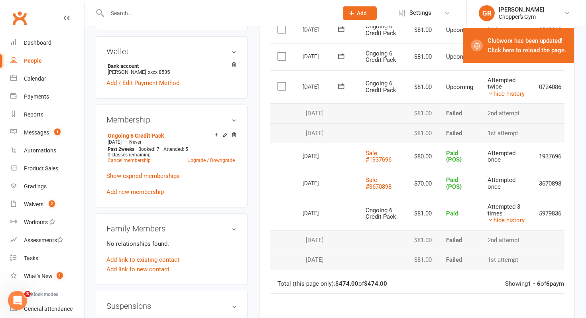
click at [282, 87] on label at bounding box center [283, 86] width 11 height 8
click at [282, 82] on input "checkbox" at bounding box center [280, 82] width 5 height 0
click at [532, 296] on button "Change status" at bounding box center [543, 299] width 63 height 17
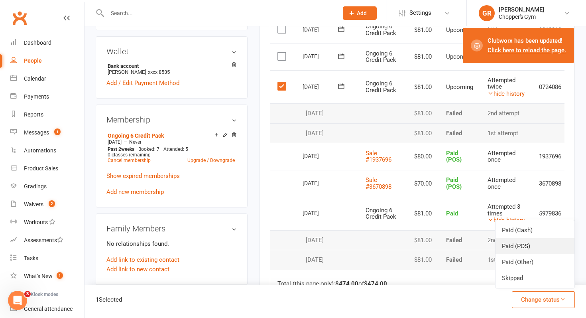
click at [537, 252] on link "Paid (POS)" at bounding box center [535, 246] width 79 height 16
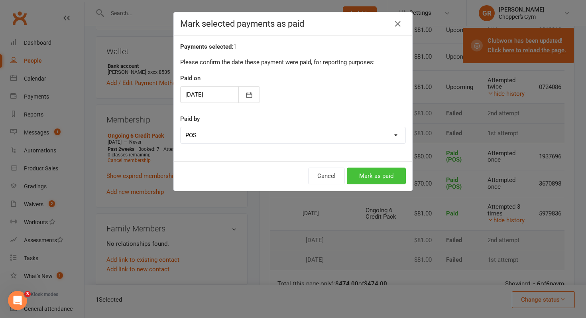
click at [379, 173] on button "Mark as paid" at bounding box center [376, 175] width 59 height 17
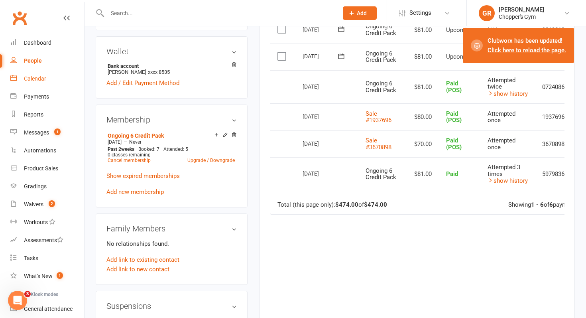
click at [39, 77] on div "Calendar" at bounding box center [35, 78] width 22 height 6
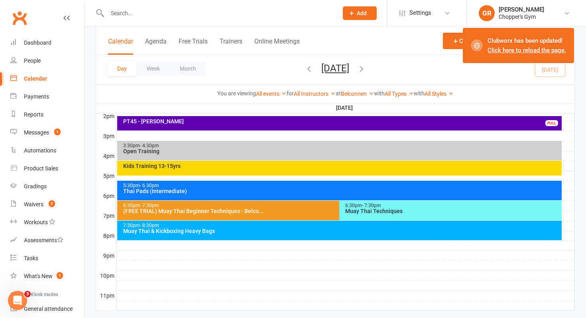
scroll to position [346, 0]
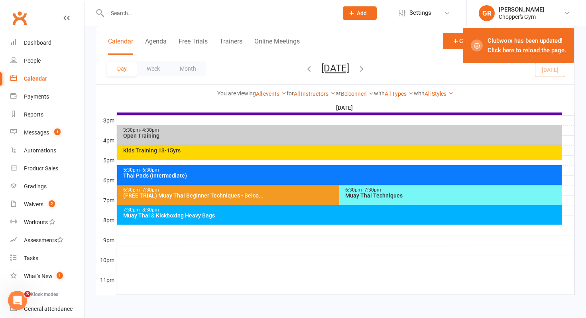
click at [269, 213] on div "Muay Thai & Kickboxing Heavy Bags" at bounding box center [342, 216] width 438 height 6
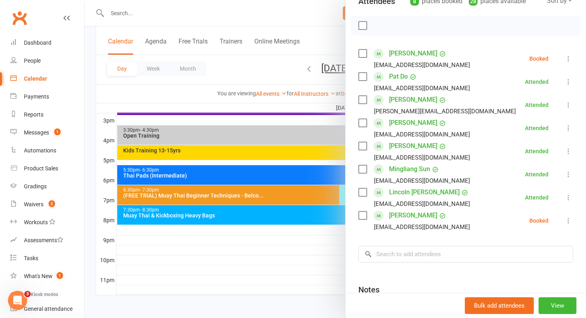
scroll to position [113, 0]
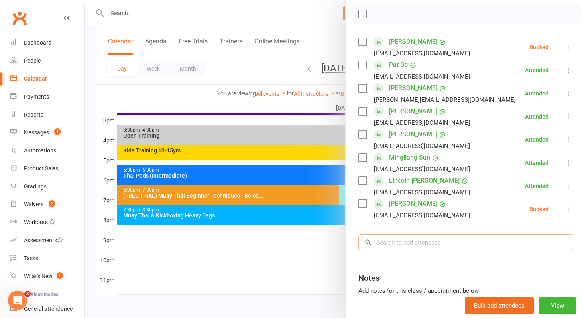
click at [422, 241] on input "search" at bounding box center [465, 242] width 215 height 17
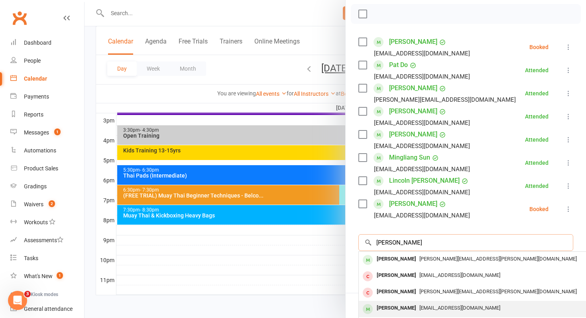
type input "elliot"
click at [415, 304] on div "elliottmrandall@gmail.com" at bounding box center [478, 308] width 232 height 12
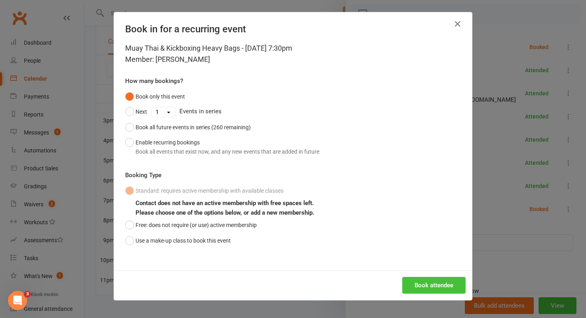
click at [419, 287] on button "Book attendee" at bounding box center [433, 285] width 63 height 17
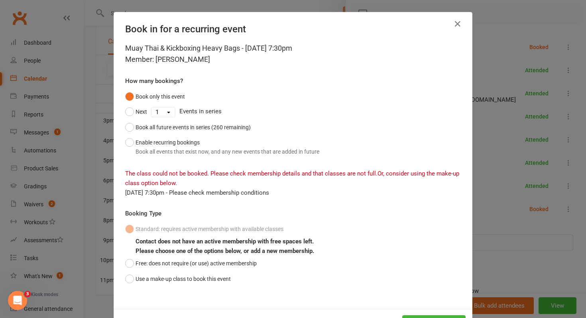
click at [490, 224] on div "Book in for a recurring event Muay Thai & Kickboxing Heavy Bags - Sep 10, 2025 …" at bounding box center [293, 159] width 586 height 318
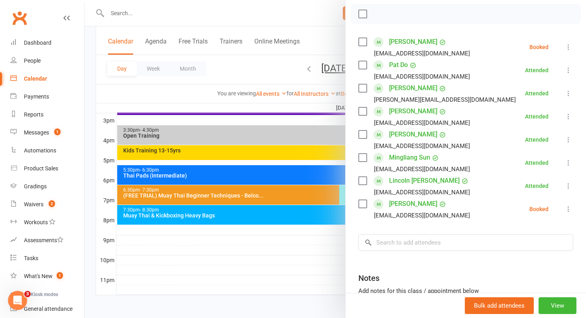
click at [566, 209] on icon at bounding box center [569, 209] width 8 height 8
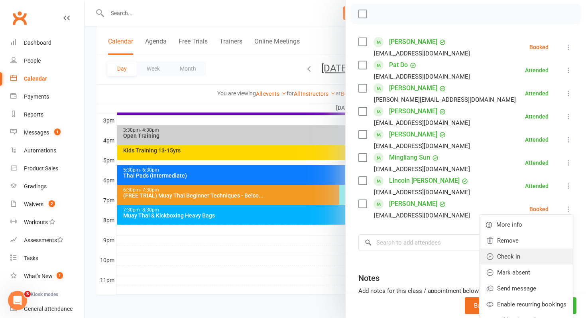
click at [525, 256] on link "Check in" at bounding box center [526, 256] width 93 height 16
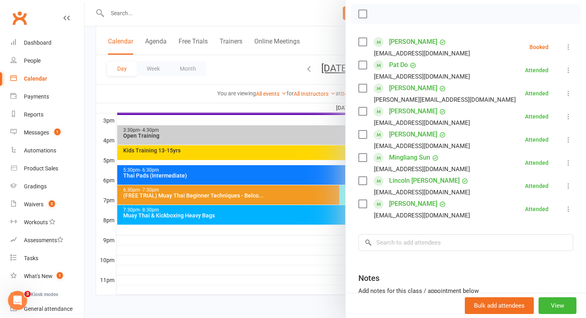
click at [567, 45] on icon at bounding box center [569, 47] width 8 height 8
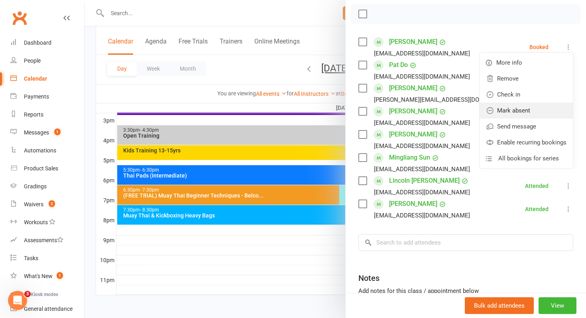
click at [528, 105] on link "Mark absent" at bounding box center [526, 110] width 93 height 16
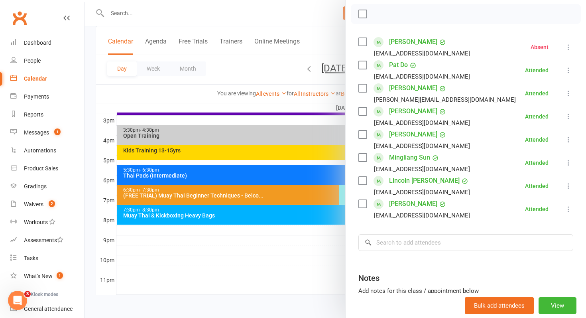
click at [274, 237] on div at bounding box center [336, 159] width 502 height 318
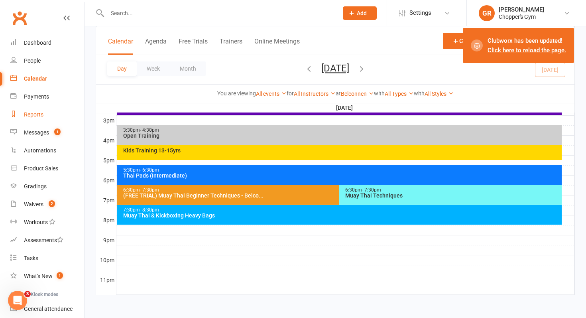
click at [37, 117] on div "Reports" at bounding box center [34, 114] width 20 height 6
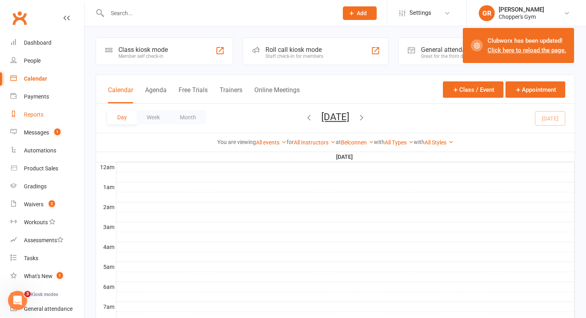
select select "100"
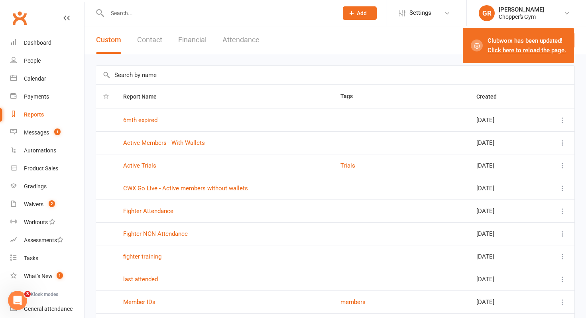
click at [186, 38] on button "Financial" at bounding box center [192, 40] width 28 height 28
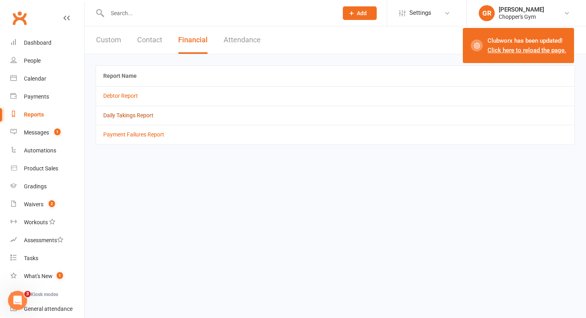
click at [142, 116] on link "Daily Takings Report" at bounding box center [128, 115] width 50 height 6
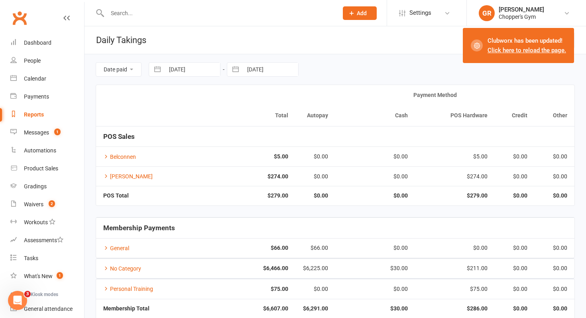
scroll to position [44, 0]
